Goal: Task Accomplishment & Management: Use online tool/utility

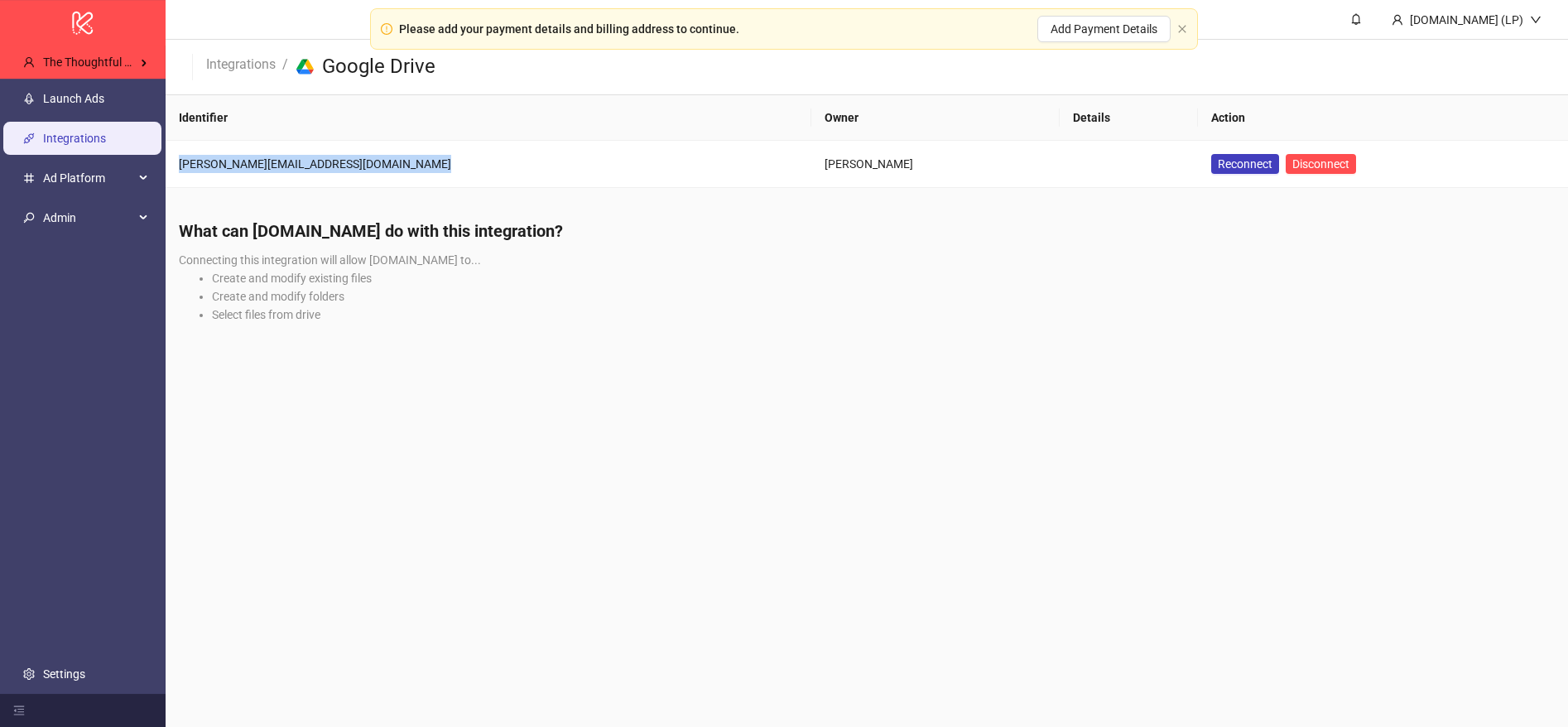
click at [98, 92] on link "Launch Ads" at bounding box center [73, 98] width 61 height 14
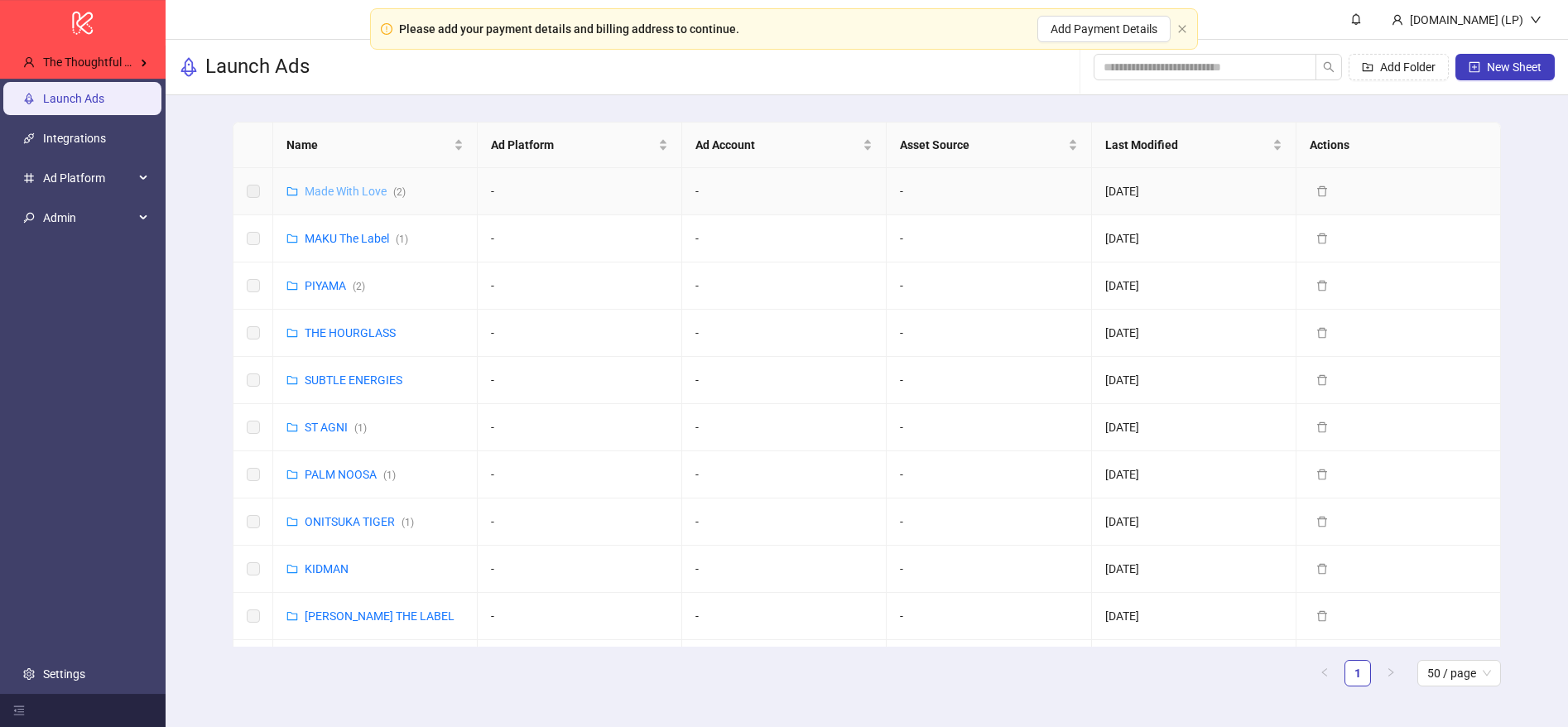
click at [348, 189] on link "Made With Love ( 2 )" at bounding box center [355, 191] width 101 height 14
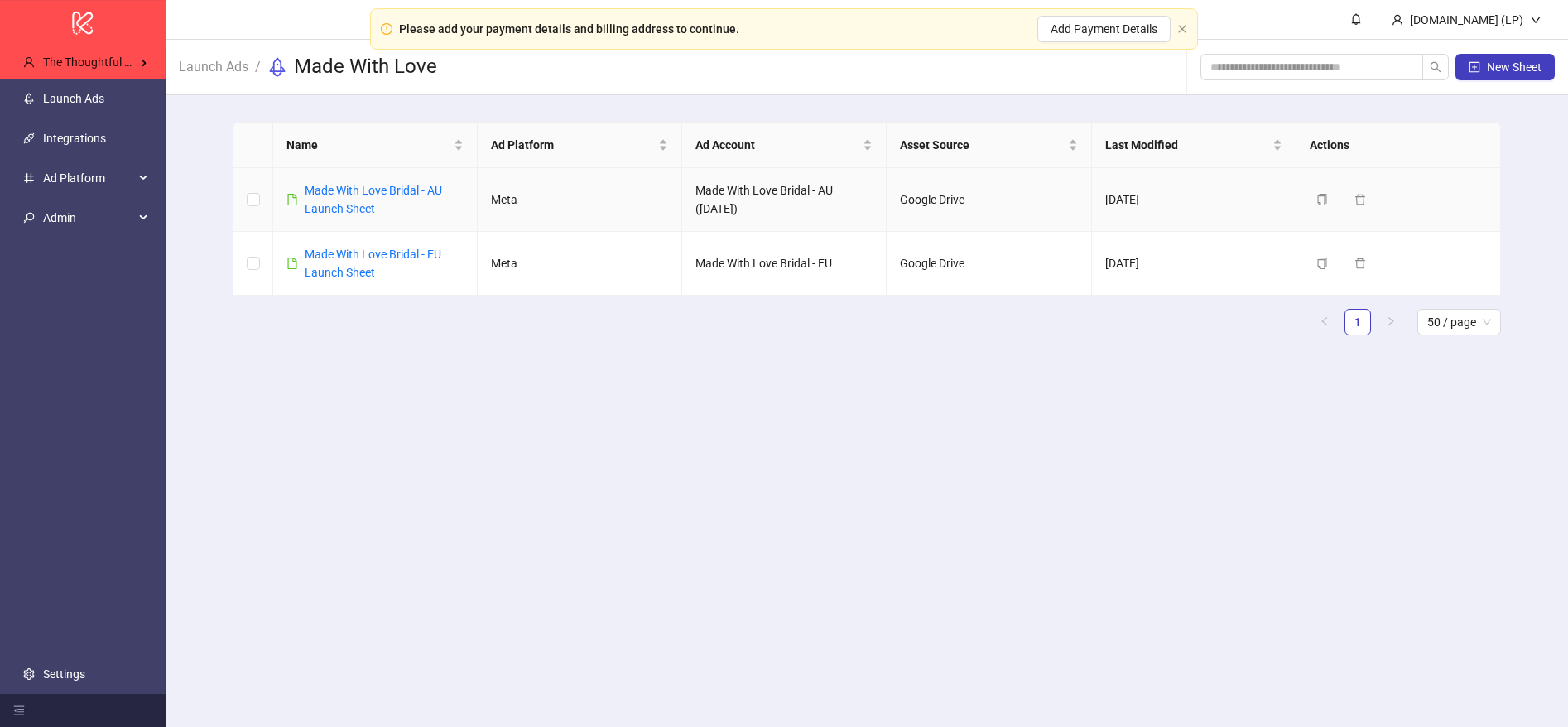
click at [348, 189] on link "Made With Love Bridal - AU Launch Sheet" at bounding box center [373, 199] width 137 height 32
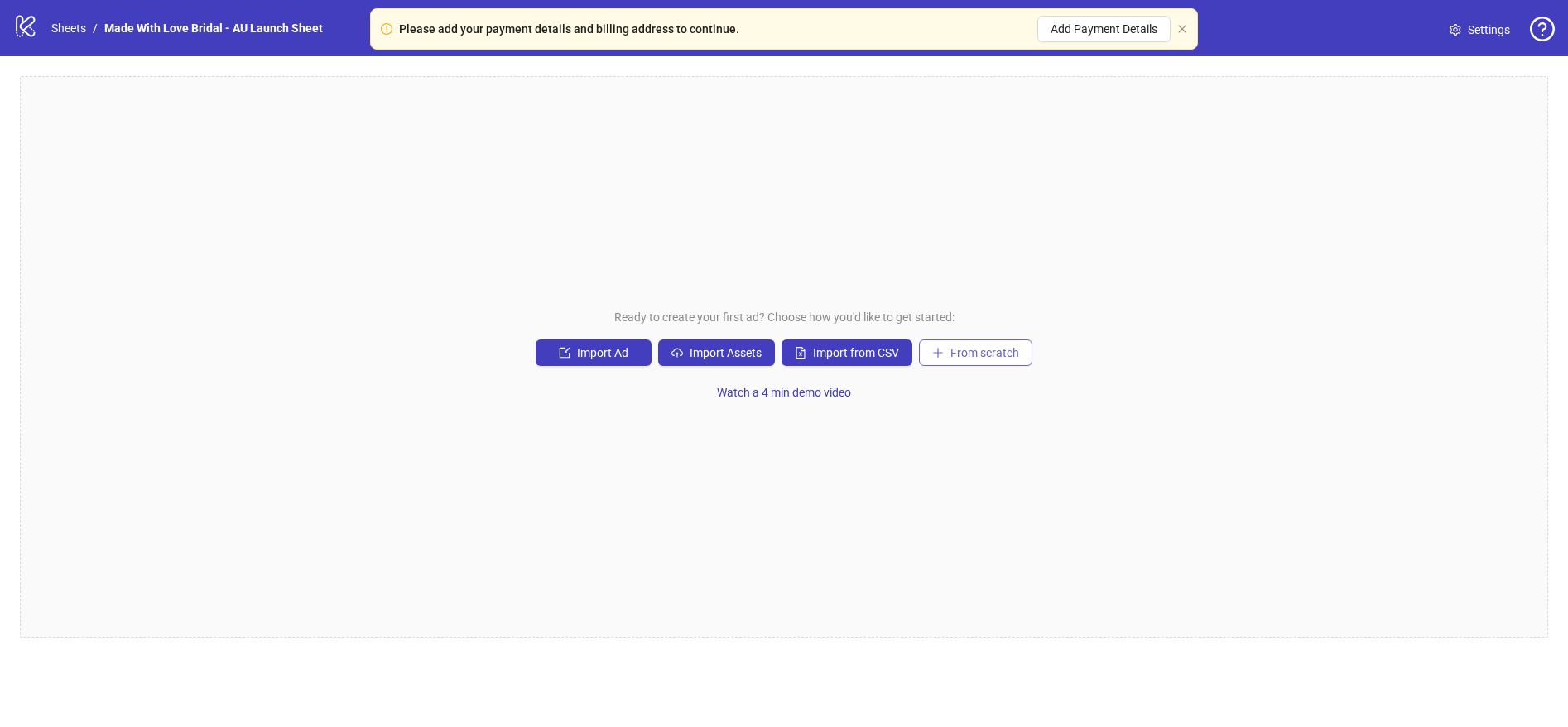
click at [971, 353] on span "From scratch" at bounding box center [985, 352] width 69 height 14
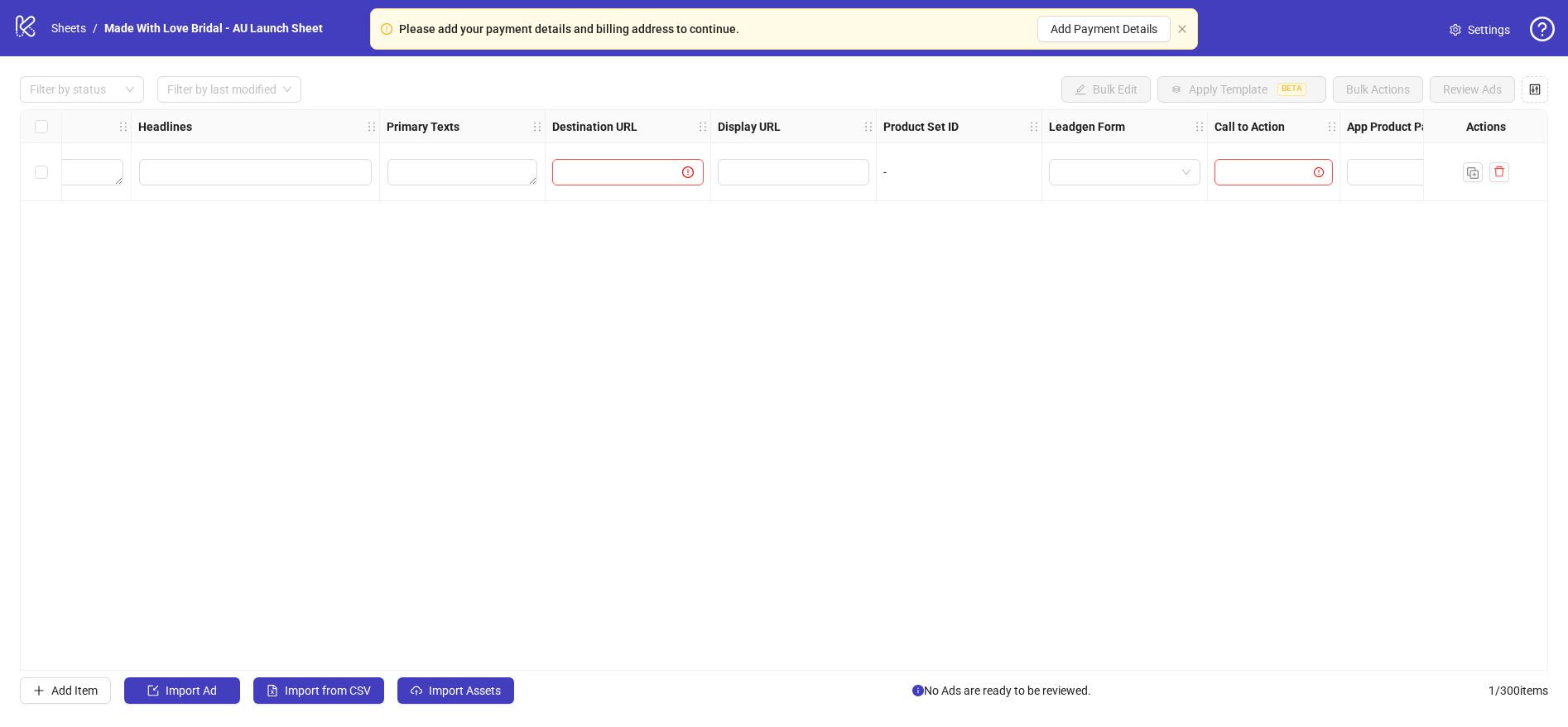
scroll to position [0, 833]
click at [626, 132] on strong "Destination URL" at bounding box center [596, 127] width 85 height 18
drag, startPoint x: 648, startPoint y: 127, endPoint x: 562, endPoint y: 126, distance: 86.0
click at [562, 126] on div "Destination URL" at bounding box center [629, 126] width 165 height 33
click at [562, 126] on strong "Destination URL" at bounding box center [596, 127] width 85 height 18
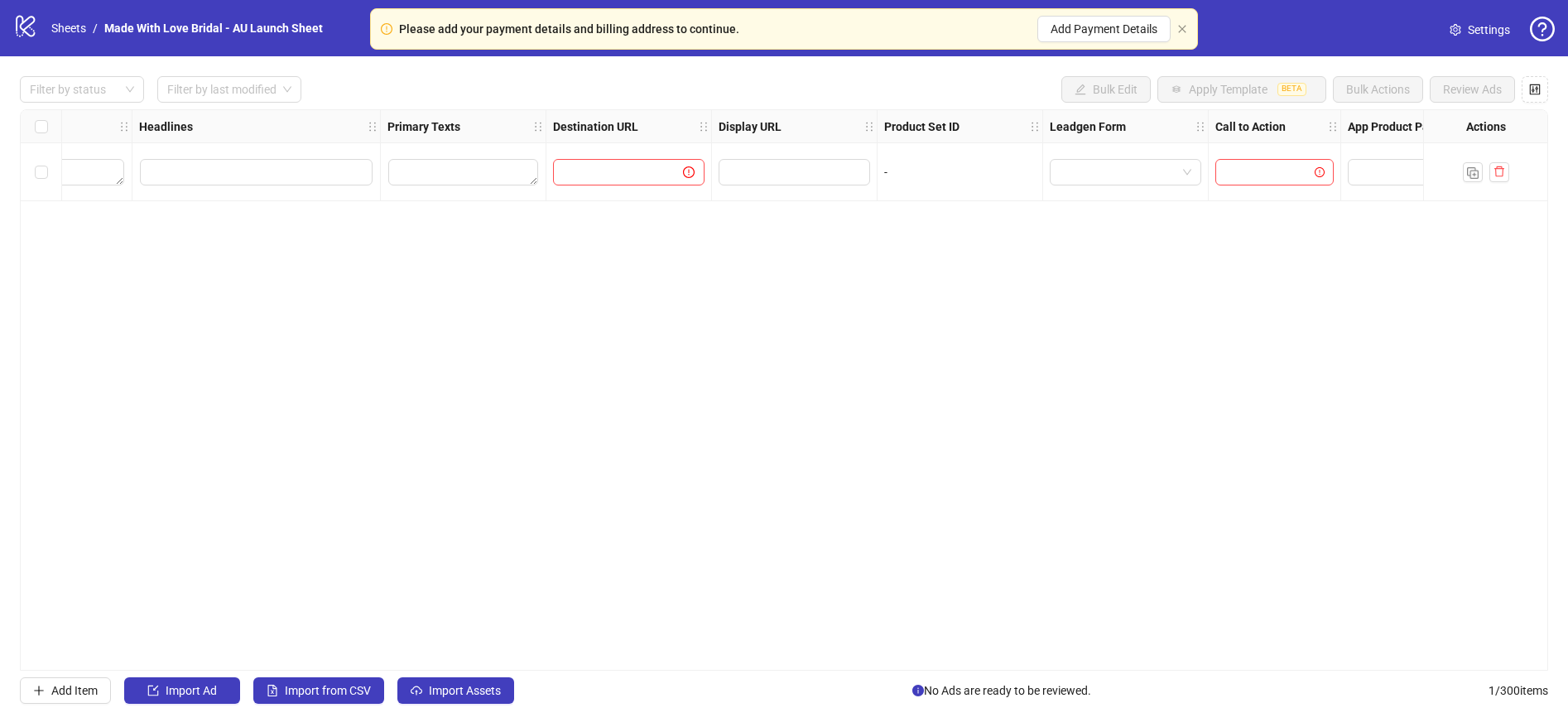
click at [562, 126] on strong "Destination URL" at bounding box center [596, 127] width 85 height 18
